Goal: Find specific page/section: Find specific page/section

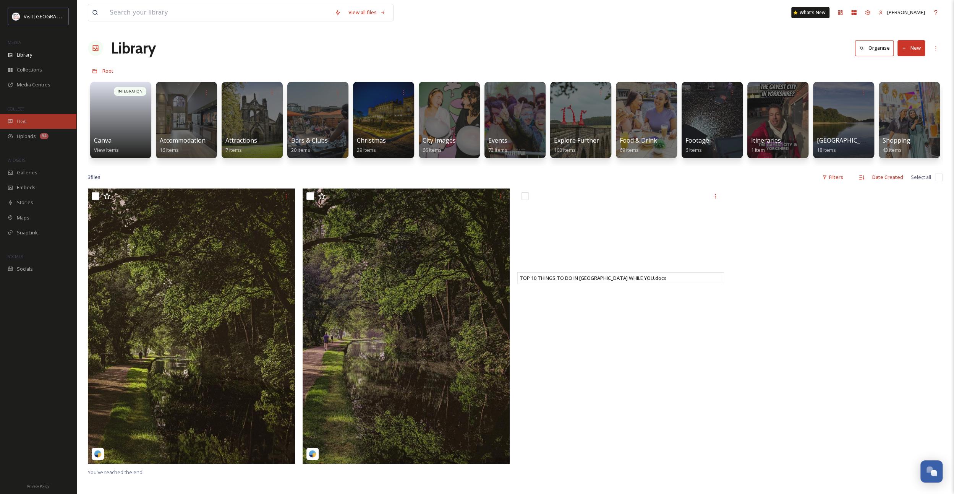
click at [37, 123] on div "UGC" at bounding box center [38, 121] width 76 height 15
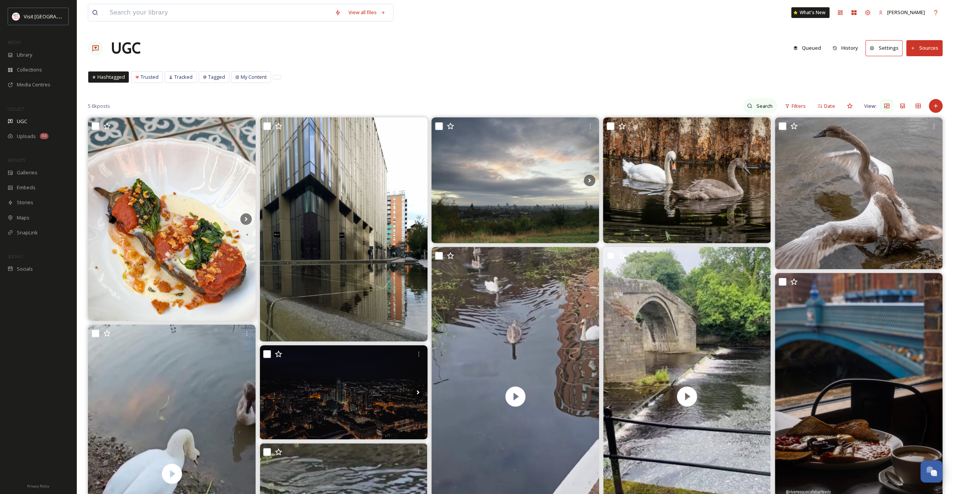
click at [763, 104] on input at bounding box center [764, 105] width 25 height 15
type input "a"
